Goal: Find specific page/section: Find specific page/section

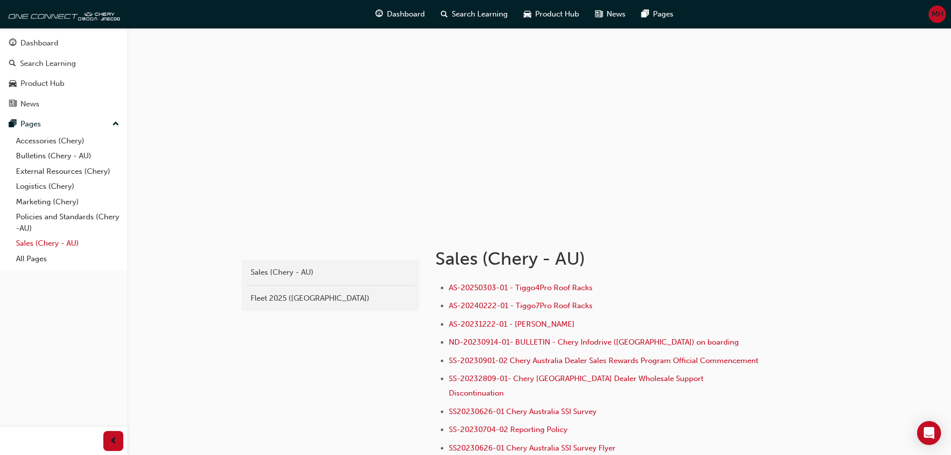
click at [33, 239] on link "Sales (Chery - AU)" at bounding box center [67, 243] width 111 height 15
click at [291, 296] on div "Fleet 2025 ([GEOGRAPHIC_DATA])" at bounding box center [331, 298] width 160 height 11
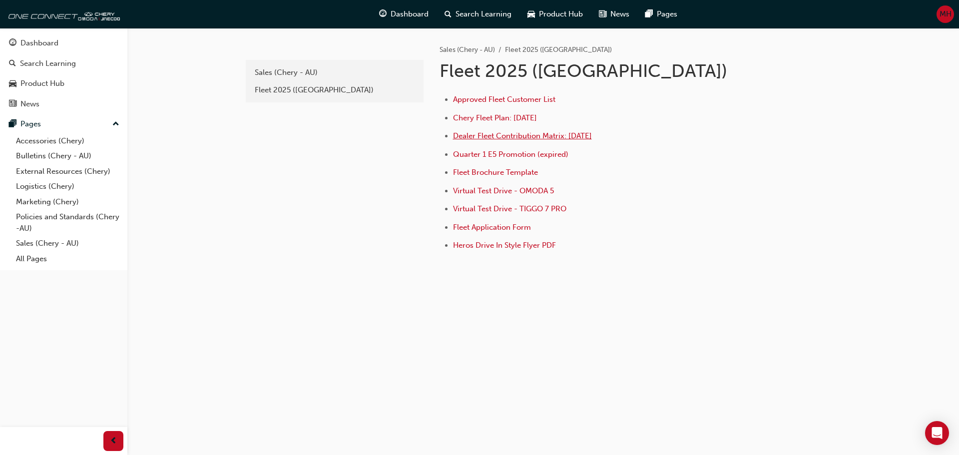
click at [496, 136] on span "Dealer Fleet Contribution Matrix: [DATE]" at bounding box center [522, 135] width 139 height 9
click at [495, 99] on span "Approved Fleet Customer List" at bounding box center [504, 99] width 102 height 9
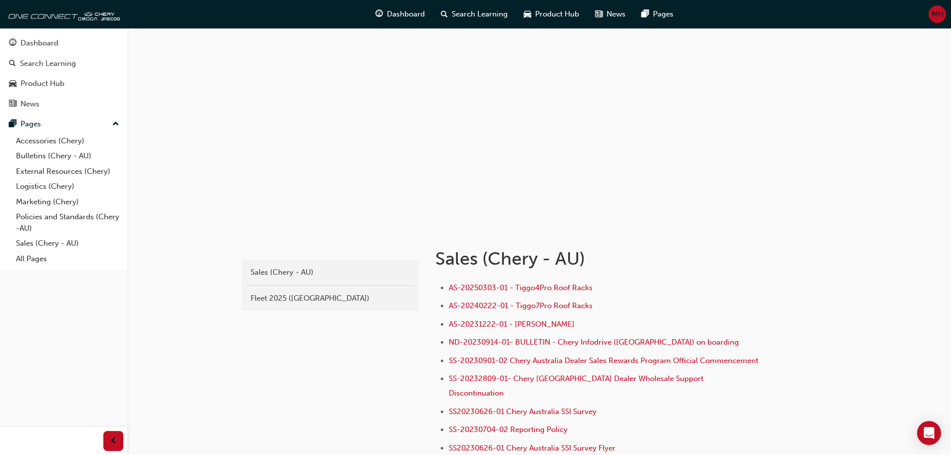
click at [312, 309] on div "Sales (Chery - AU) Fleet 2025 (Chery)" at bounding box center [331, 285] width 178 height 51
click at [298, 299] on div "Fleet 2025 ([GEOGRAPHIC_DATA])" at bounding box center [331, 298] width 160 height 11
